Goal: Transaction & Acquisition: Purchase product/service

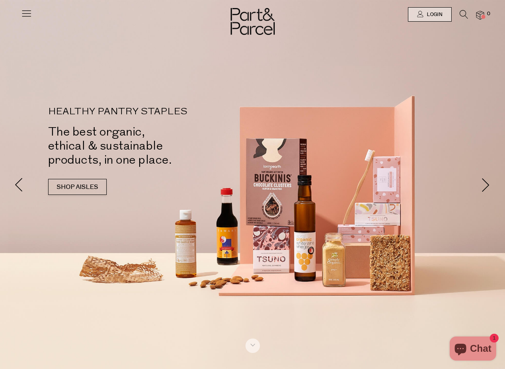
click at [24, 12] on icon at bounding box center [26, 13] width 11 height 11
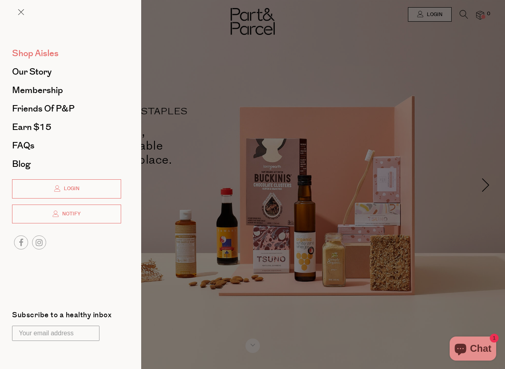
click at [41, 57] on span "Shop Aisles" at bounding box center [35, 53] width 47 height 13
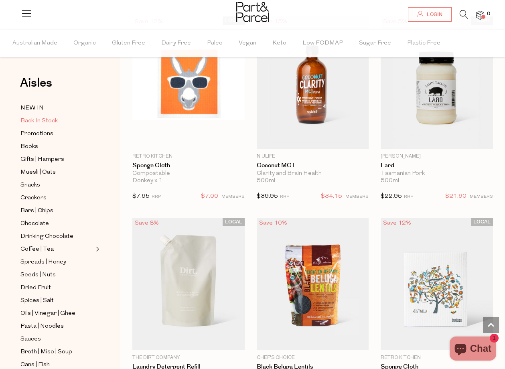
click at [41, 119] on span "Back In Stock" at bounding box center [38, 121] width 37 height 10
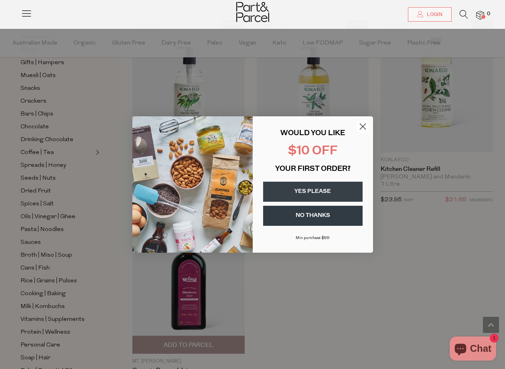
scroll to position [485, 0]
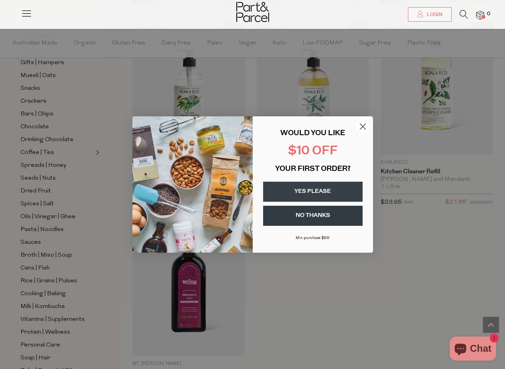
click at [361, 125] on icon "Close dialog" at bounding box center [363, 127] width 6 height 6
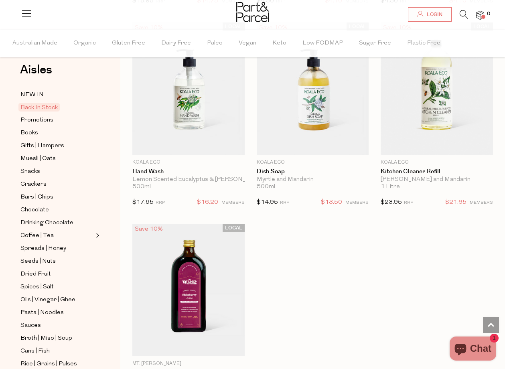
scroll to position [10, 0]
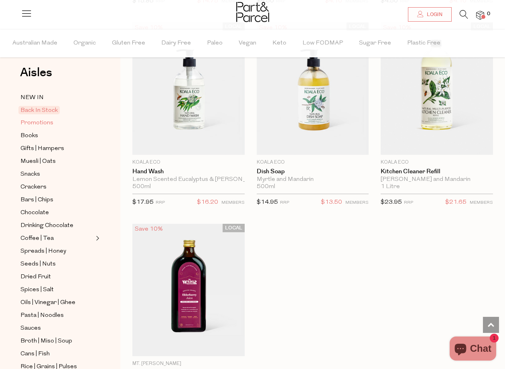
click at [46, 125] on span "Promotions" at bounding box center [36, 123] width 33 height 10
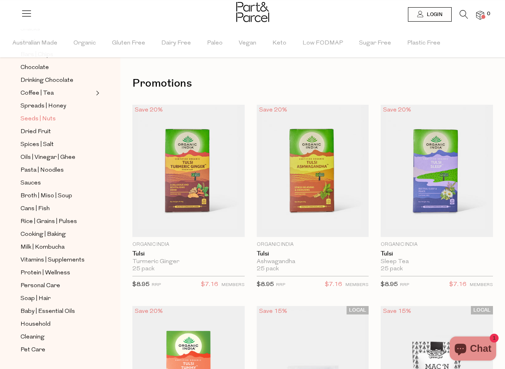
scroll to position [157, 0]
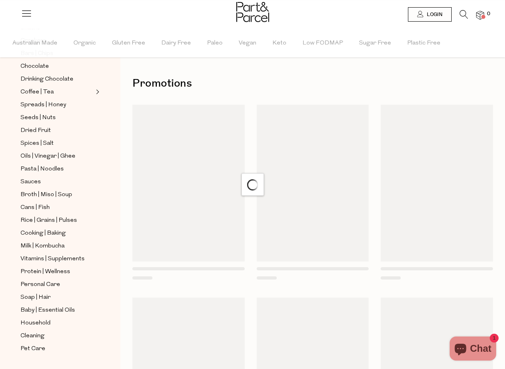
scroll to position [485, 0]
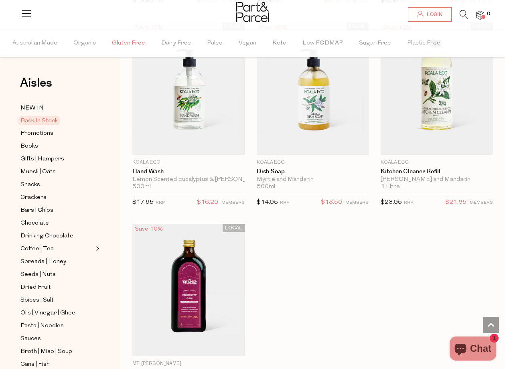
click at [123, 43] on span "Gluten Free" at bounding box center [128, 43] width 33 height 28
